Goal: Book appointment/travel/reservation

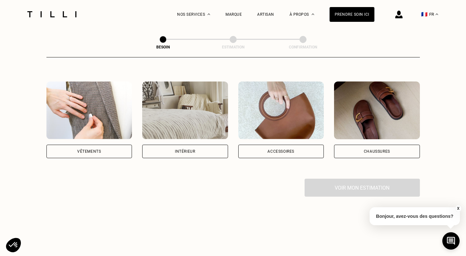
scroll to position [114, 0]
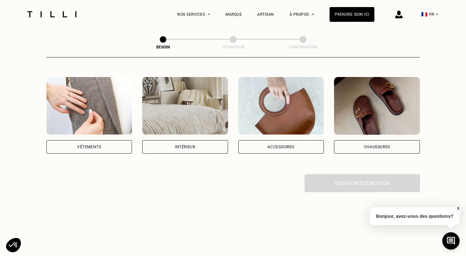
click at [81, 145] on div "Vêtements" at bounding box center [89, 147] width 24 height 4
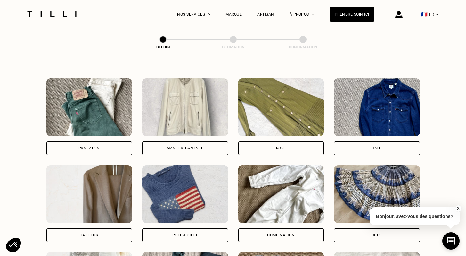
scroll to position [306, 0]
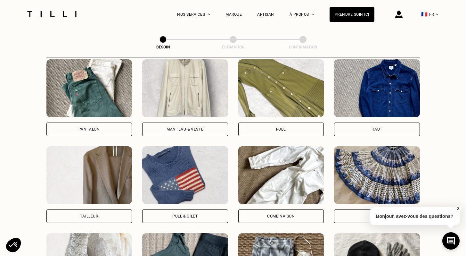
click at [367, 126] on div "Haut" at bounding box center [377, 128] width 86 height 13
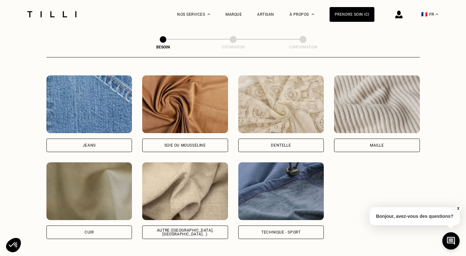
scroll to position [696, 0]
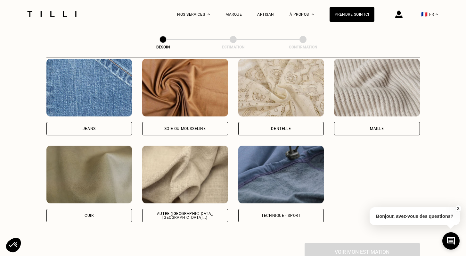
click at [211, 213] on div "Autre ([GEOGRAPHIC_DATA], [GEOGRAPHIC_DATA]...)" at bounding box center [185, 215] width 86 height 13
select select "FR"
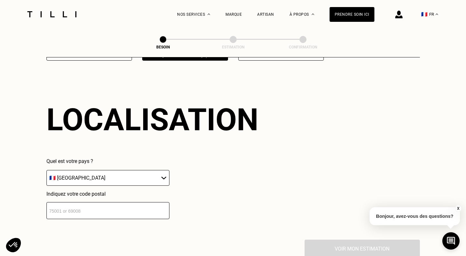
scroll to position [860, 0]
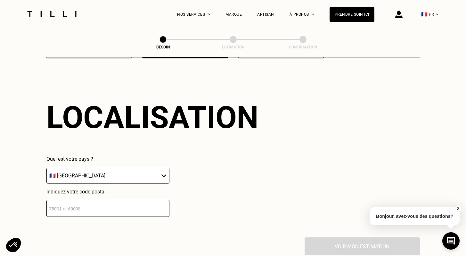
click at [138, 206] on input "number" at bounding box center [107, 208] width 123 height 17
type input "75007"
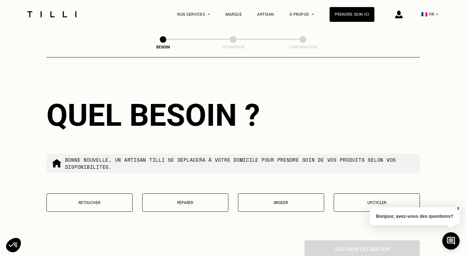
scroll to position [1032, 0]
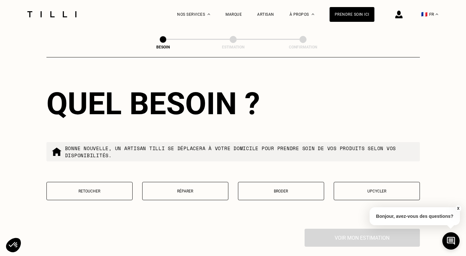
click at [114, 189] on p "Retoucher" at bounding box center [89, 191] width 79 height 4
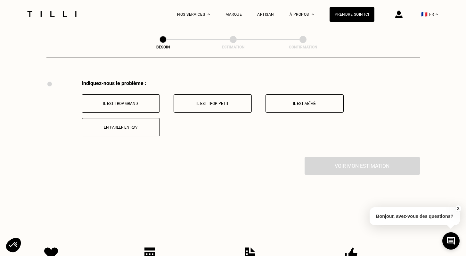
scroll to position [1182, 0]
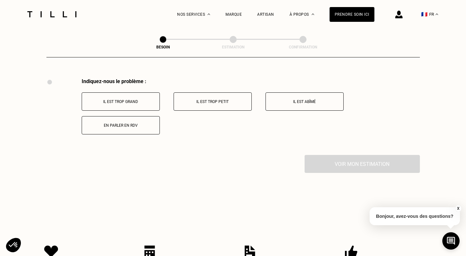
click at [136, 99] on p "Il est trop grand" at bounding box center [120, 101] width 71 height 4
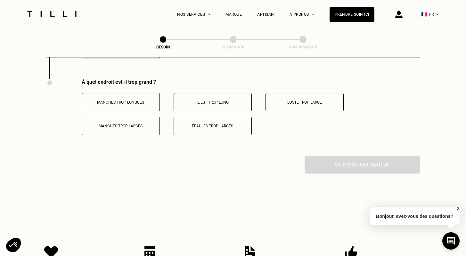
scroll to position [1259, 0]
click at [135, 99] on button "Manches trop longues" at bounding box center [121, 101] width 78 height 18
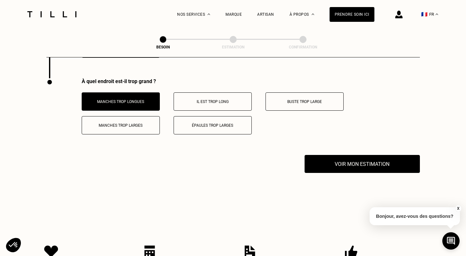
click at [185, 99] on p "Il est trop long" at bounding box center [212, 101] width 71 height 4
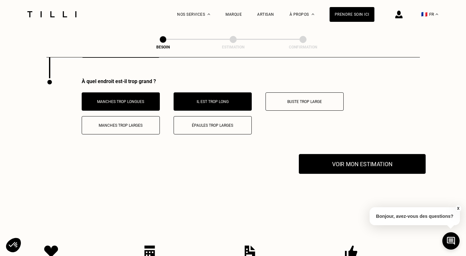
click at [314, 155] on button "Voir mon estimation" at bounding box center [362, 164] width 127 height 20
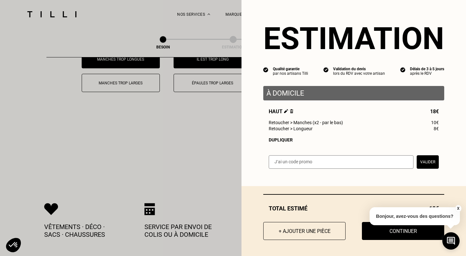
scroll to position [1301, 0]
click at [458, 206] on button "X" at bounding box center [458, 208] width 6 height 7
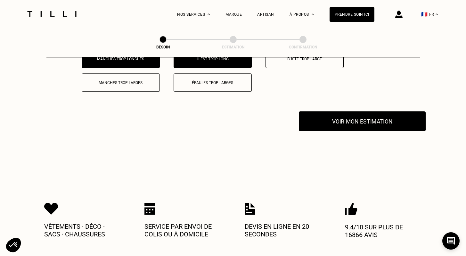
click at [364, 112] on button "Voir mon estimation" at bounding box center [362, 121] width 127 height 20
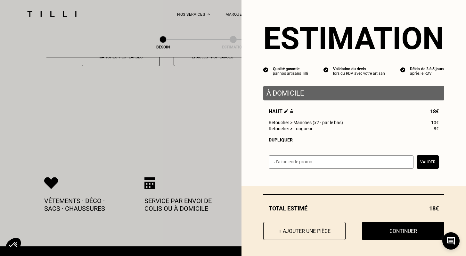
scroll to position [1331, 0]
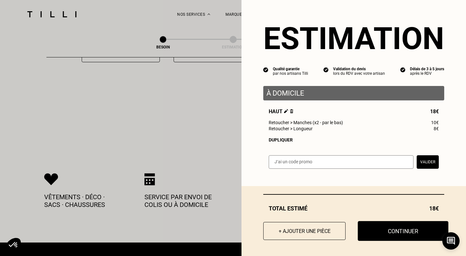
click at [380, 222] on button "Continuer" at bounding box center [403, 231] width 91 height 20
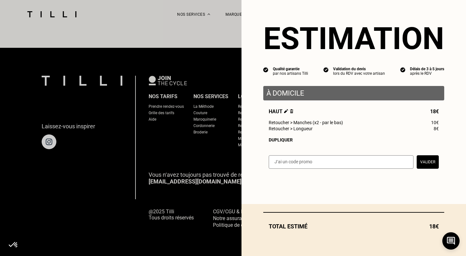
select select "FR"
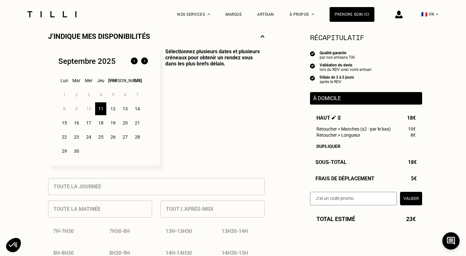
scroll to position [151, 0]
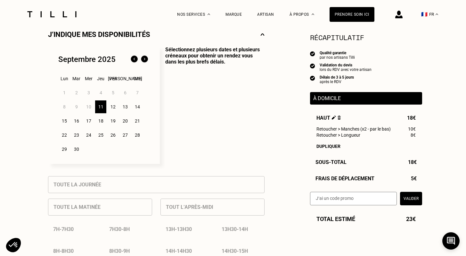
click at [127, 107] on div "13" at bounding box center [125, 106] width 11 height 13
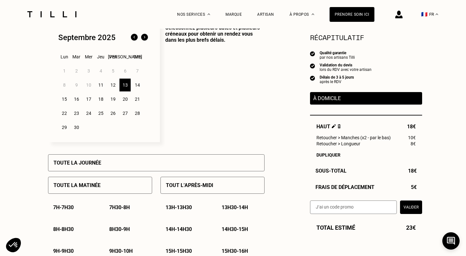
scroll to position [174, 0]
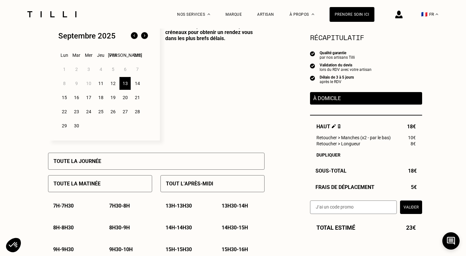
click at [187, 133] on p "Sélectionnez plusieurs dates et plusieurs créneaux pour obtenir un rendez vous …" at bounding box center [212, 81] width 105 height 117
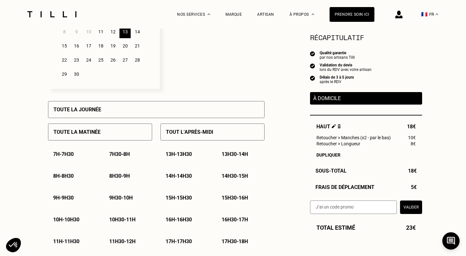
scroll to position [251, 0]
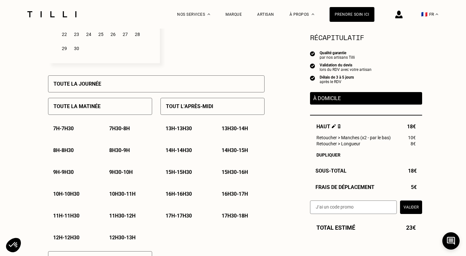
click at [158, 130] on div "Toute la matinée 7h - 7h30 7h30 - 8h 8h - 8h30 8h30 - 9h 9h - 9h30 9h30 - 10h 1…" at bounding box center [156, 223] width 217 height 263
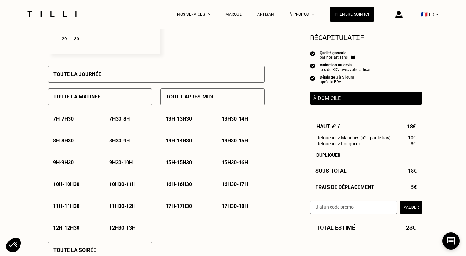
click at [68, 184] on p "10h - 10h30" at bounding box center [66, 184] width 26 height 6
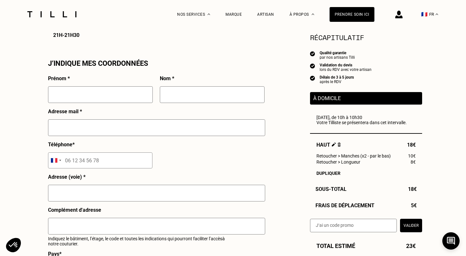
scroll to position [576, 0]
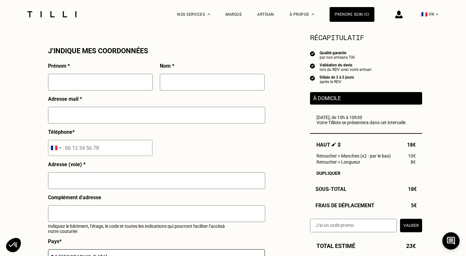
click at [80, 81] on input "text" at bounding box center [100, 82] width 105 height 17
type input "Hind"
type input "EL BOUKILI"
type input "[EMAIL_ADDRESS][DOMAIN_NAME]"
type input "06 41 47 26 17"
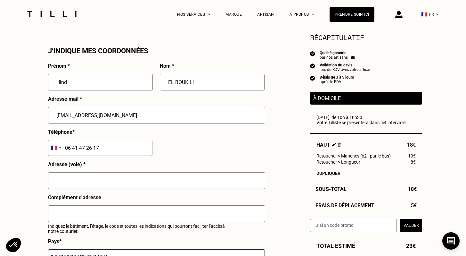
type input "4 [GEOGRAPHIC_DATA]"
type input "[GEOGRAPHIC_DATA]"
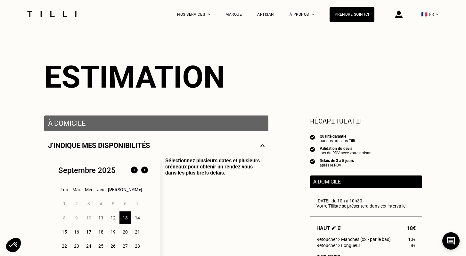
scroll to position [0, 0]
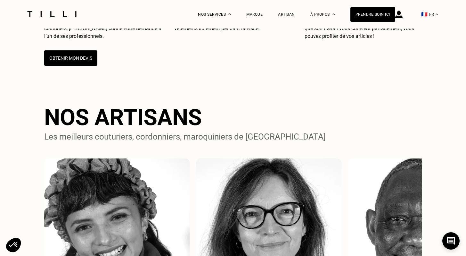
scroll to position [294, 0]
